Goal: Information Seeking & Learning: Learn about a topic

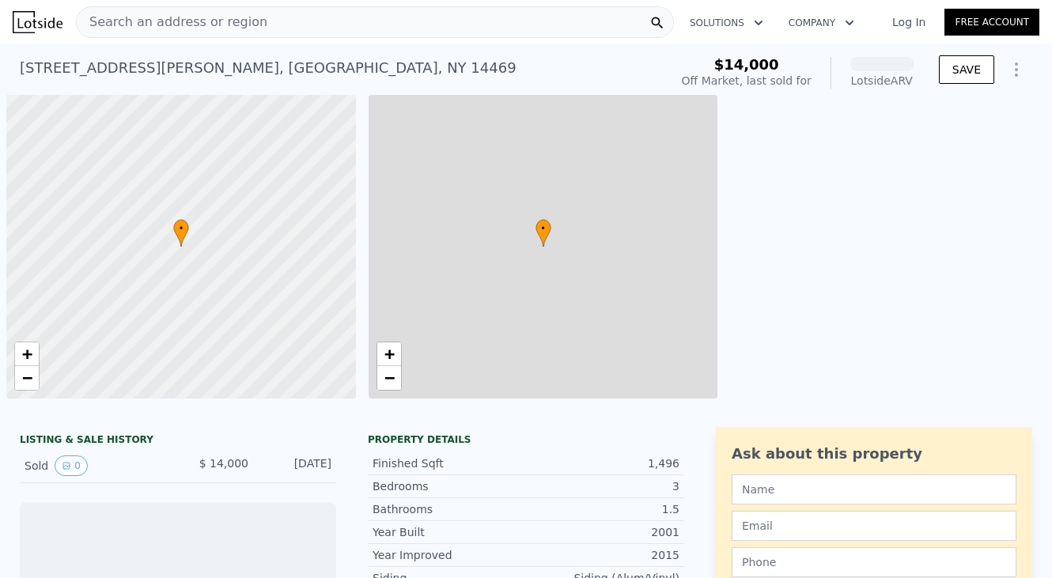
scroll to position [0, 6]
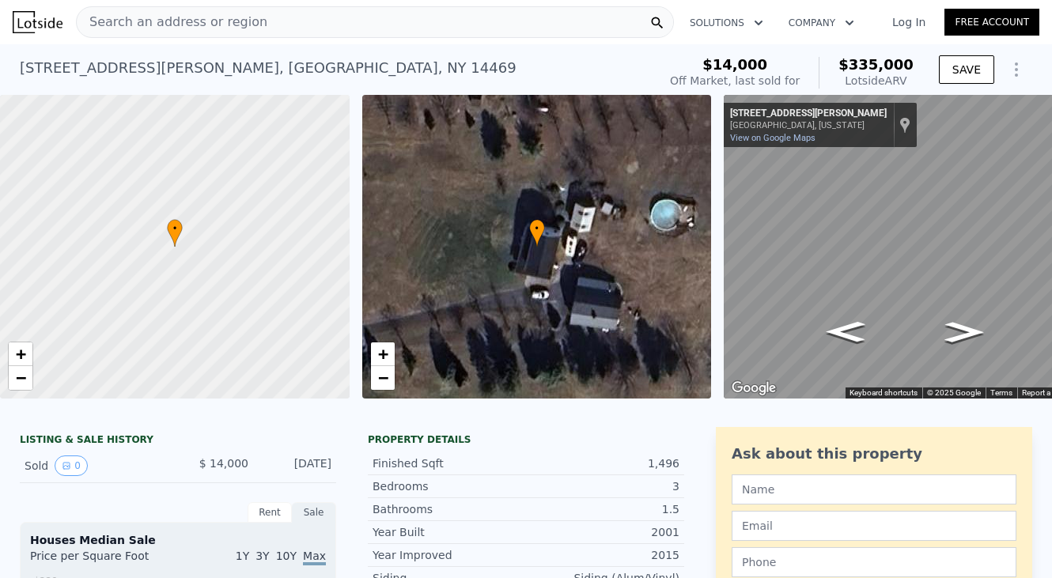
click at [295, 20] on div "Search an address or region" at bounding box center [375, 22] width 598 height 32
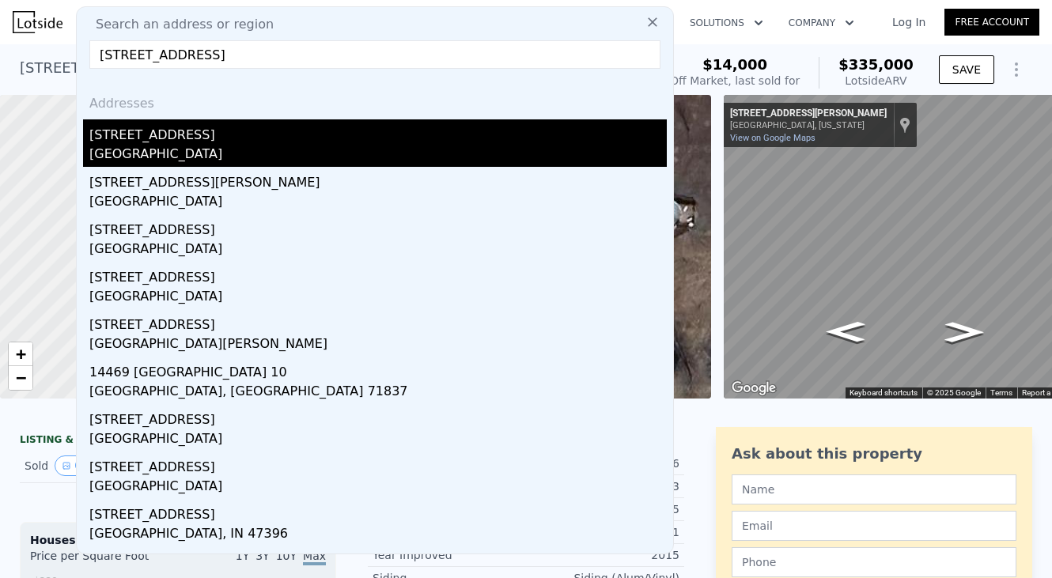
type input "[STREET_ADDRESS]"
click at [266, 141] on div "[STREET_ADDRESS]" at bounding box center [377, 131] width 577 height 25
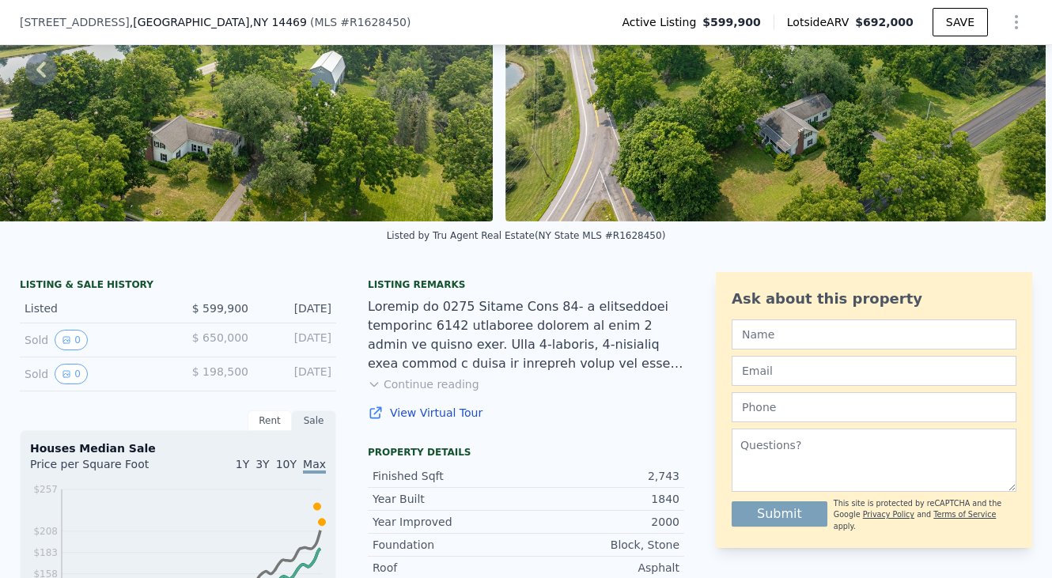
scroll to position [172, 0]
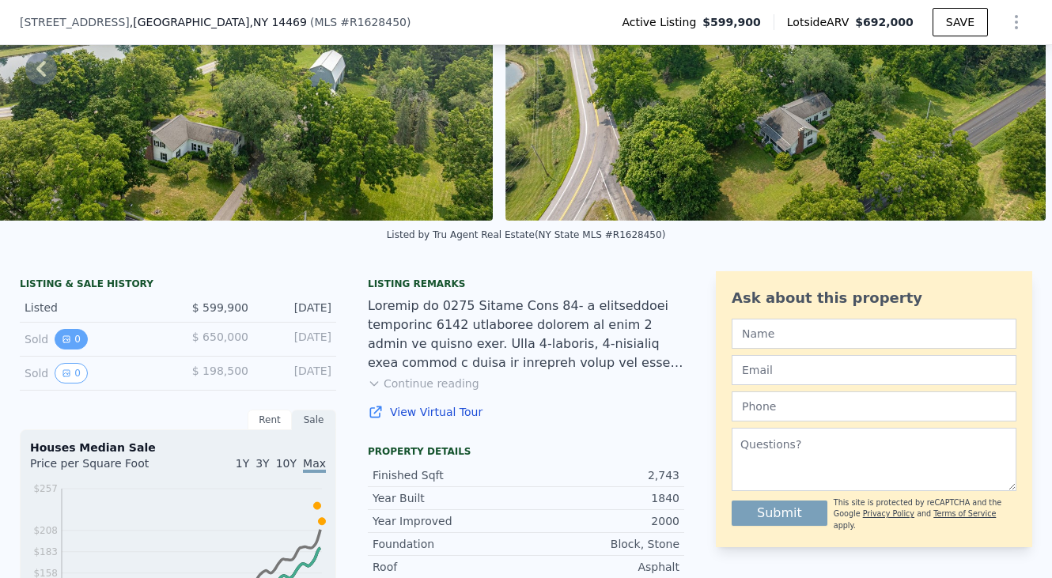
click at [78, 346] on button "0" at bounding box center [71, 339] width 33 height 21
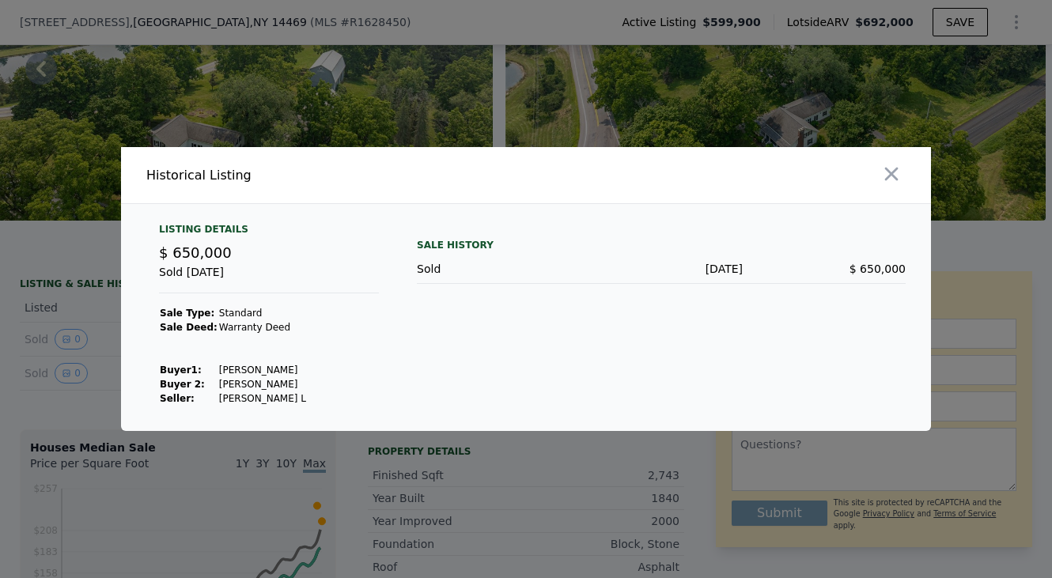
click at [81, 403] on div at bounding box center [526, 289] width 1052 height 578
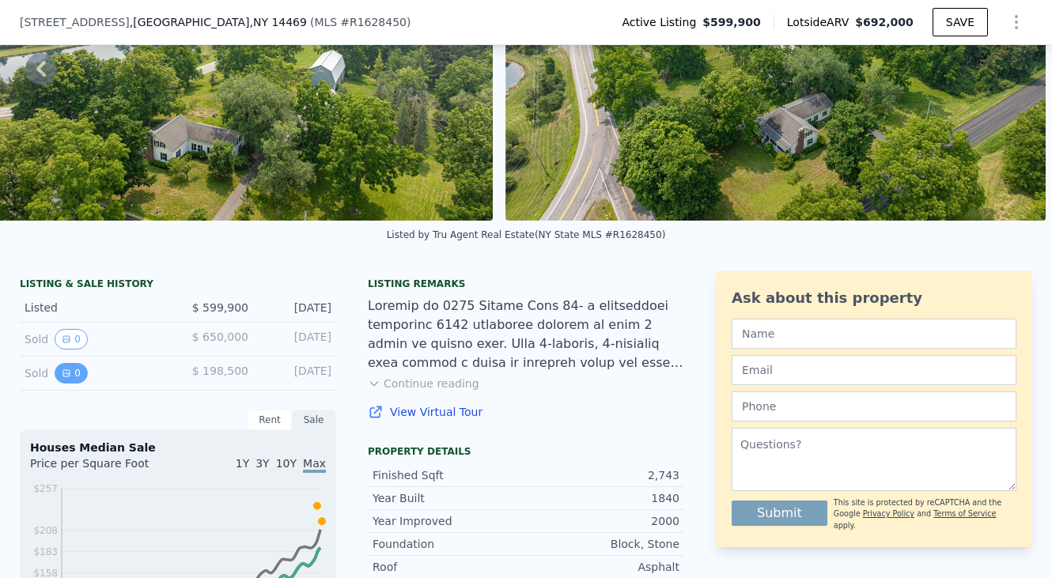
click at [76, 375] on button "0" at bounding box center [71, 373] width 33 height 21
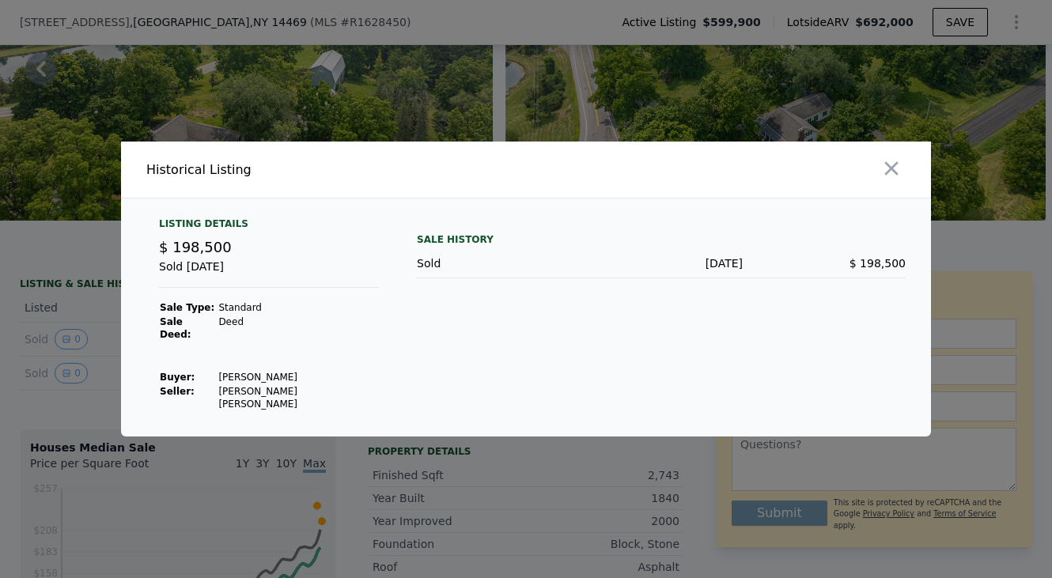
click at [80, 400] on div at bounding box center [526, 289] width 1052 height 578
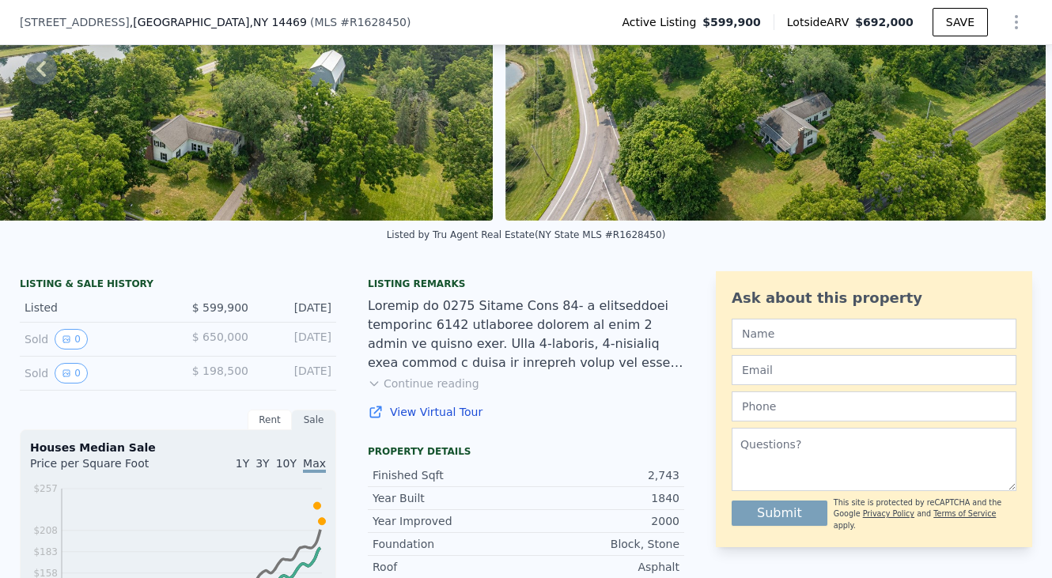
click at [414, 382] on button "Continue reading" at bounding box center [424, 384] width 112 height 16
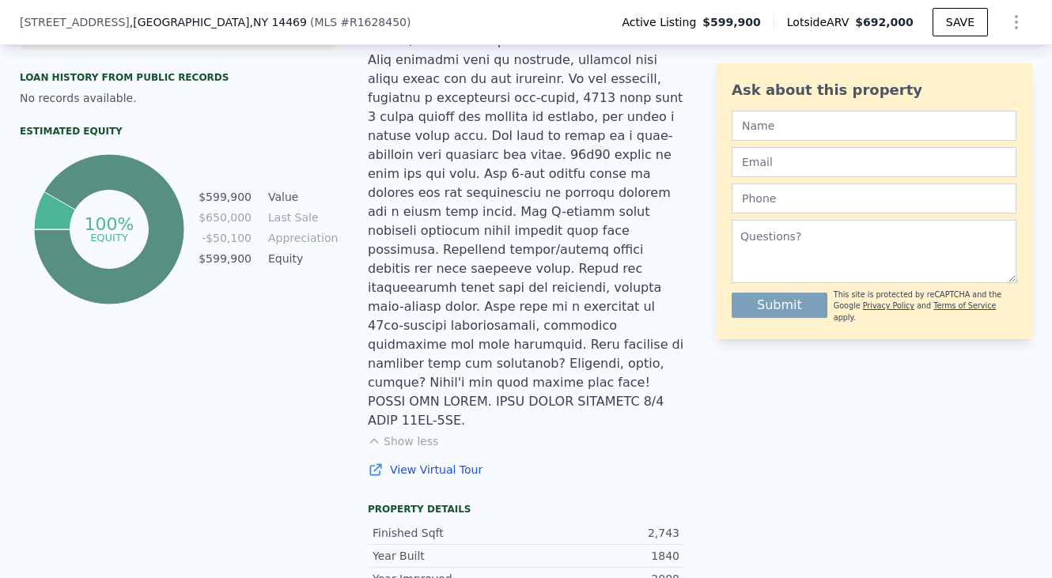
scroll to position [838, 0]
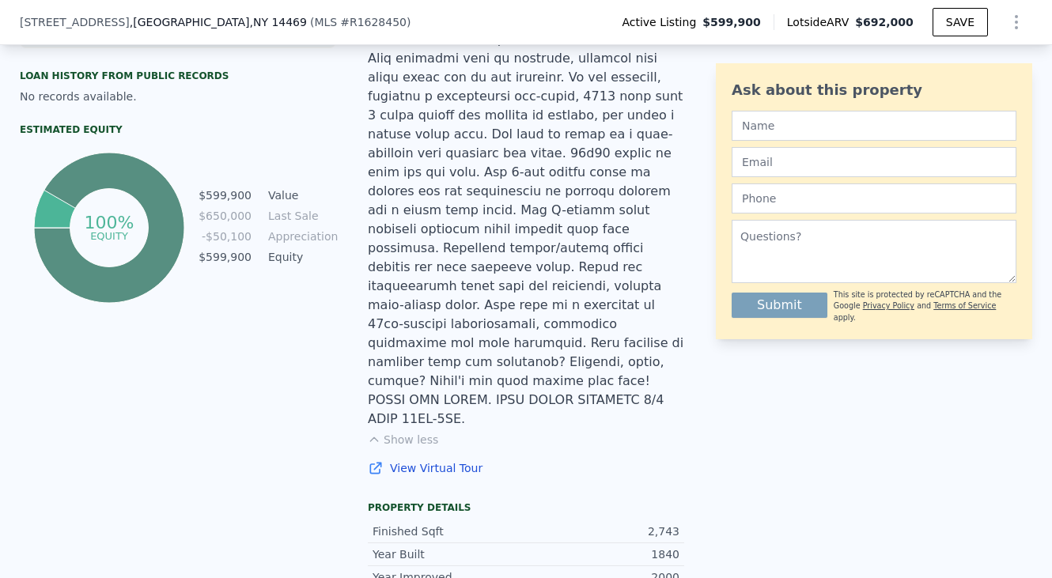
click at [398, 432] on button "Show less" at bounding box center [403, 440] width 70 height 16
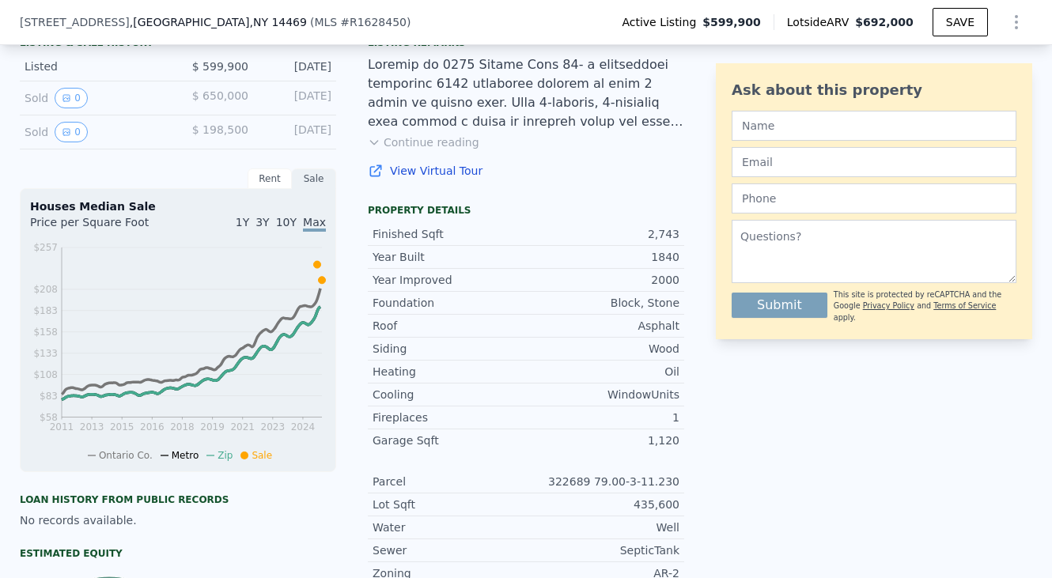
scroll to position [400, 0]
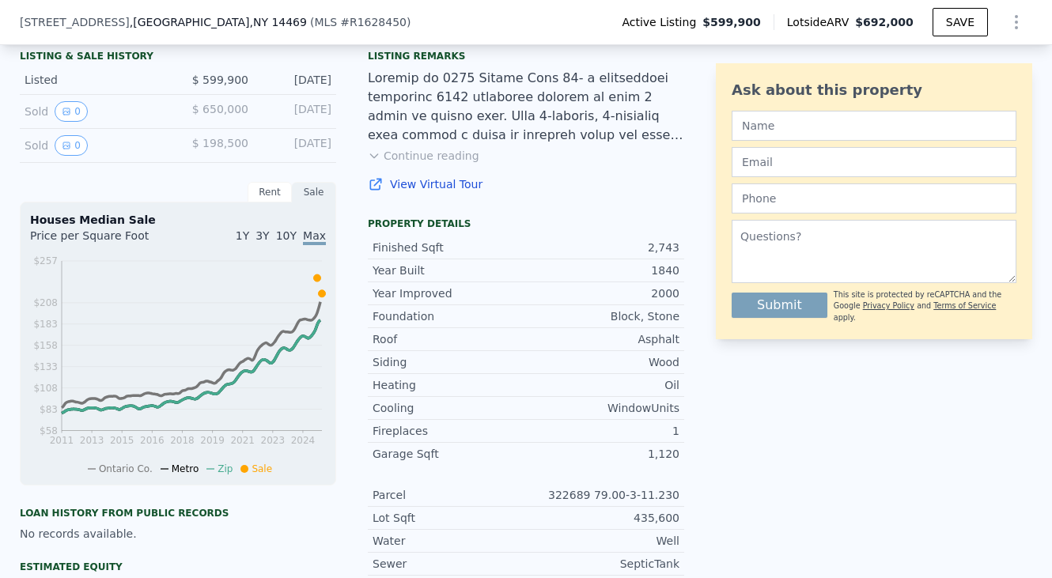
click at [423, 157] on button "Continue reading" at bounding box center [424, 156] width 112 height 16
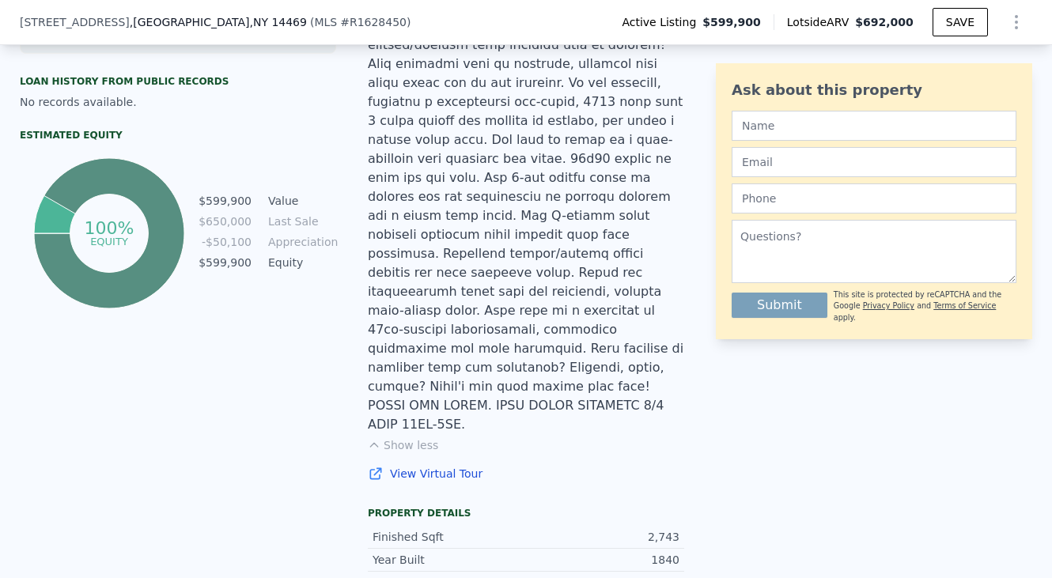
scroll to position [830, 0]
